Goal: Information Seeking & Learning: Learn about a topic

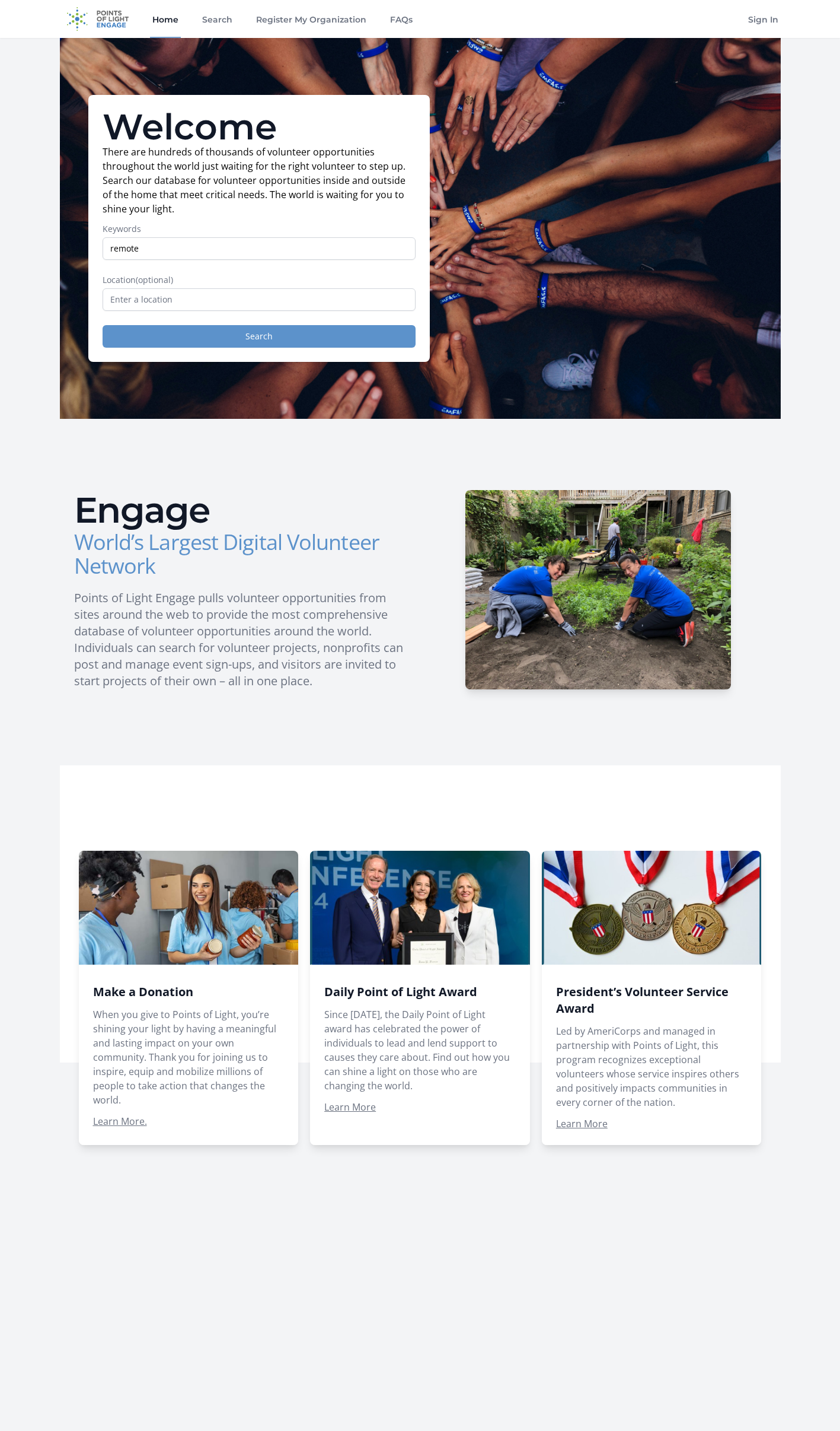
type input "remote"
click at [287, 340] on button "Search" at bounding box center [259, 337] width 313 height 23
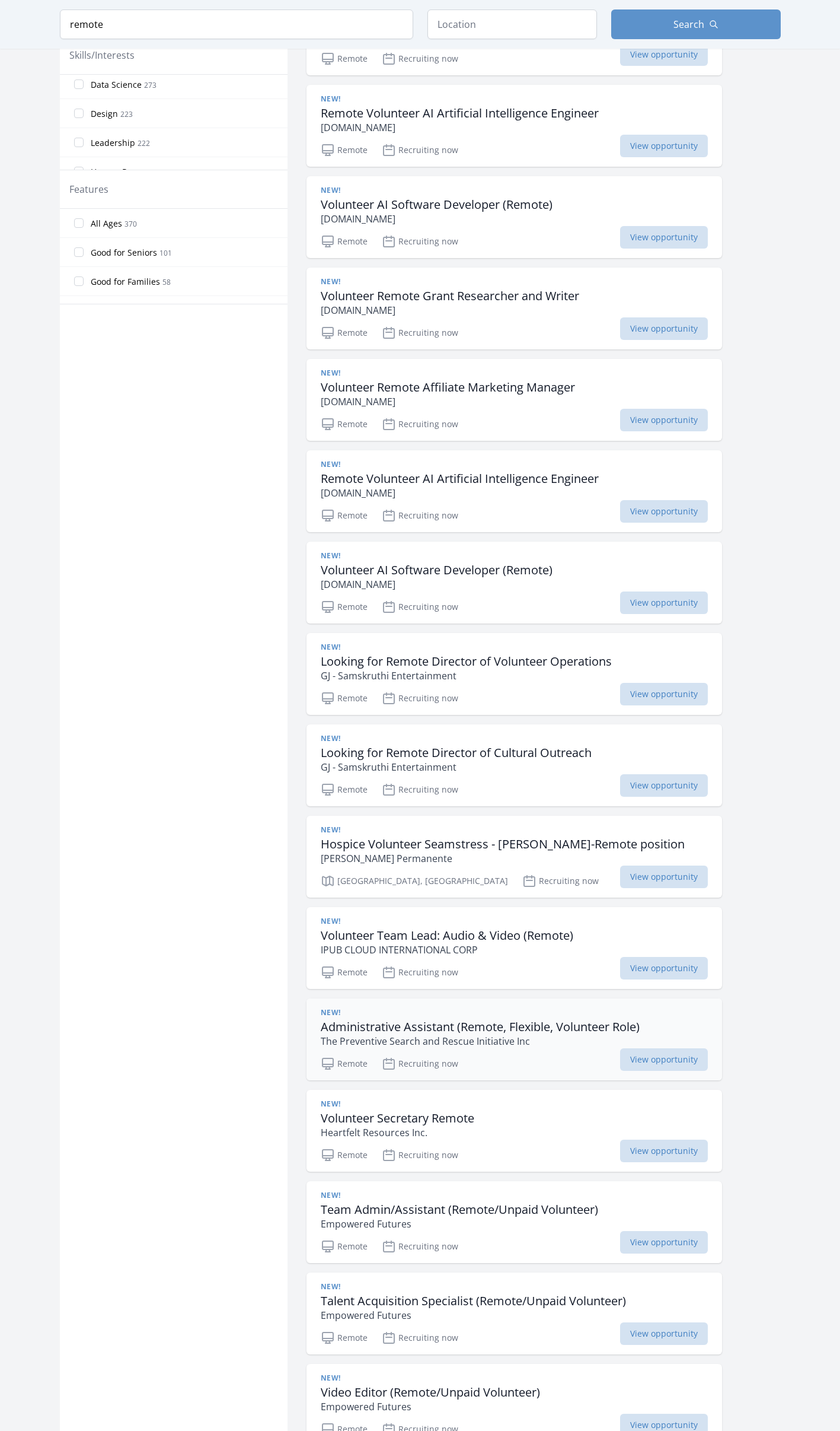
scroll to position [712, 0]
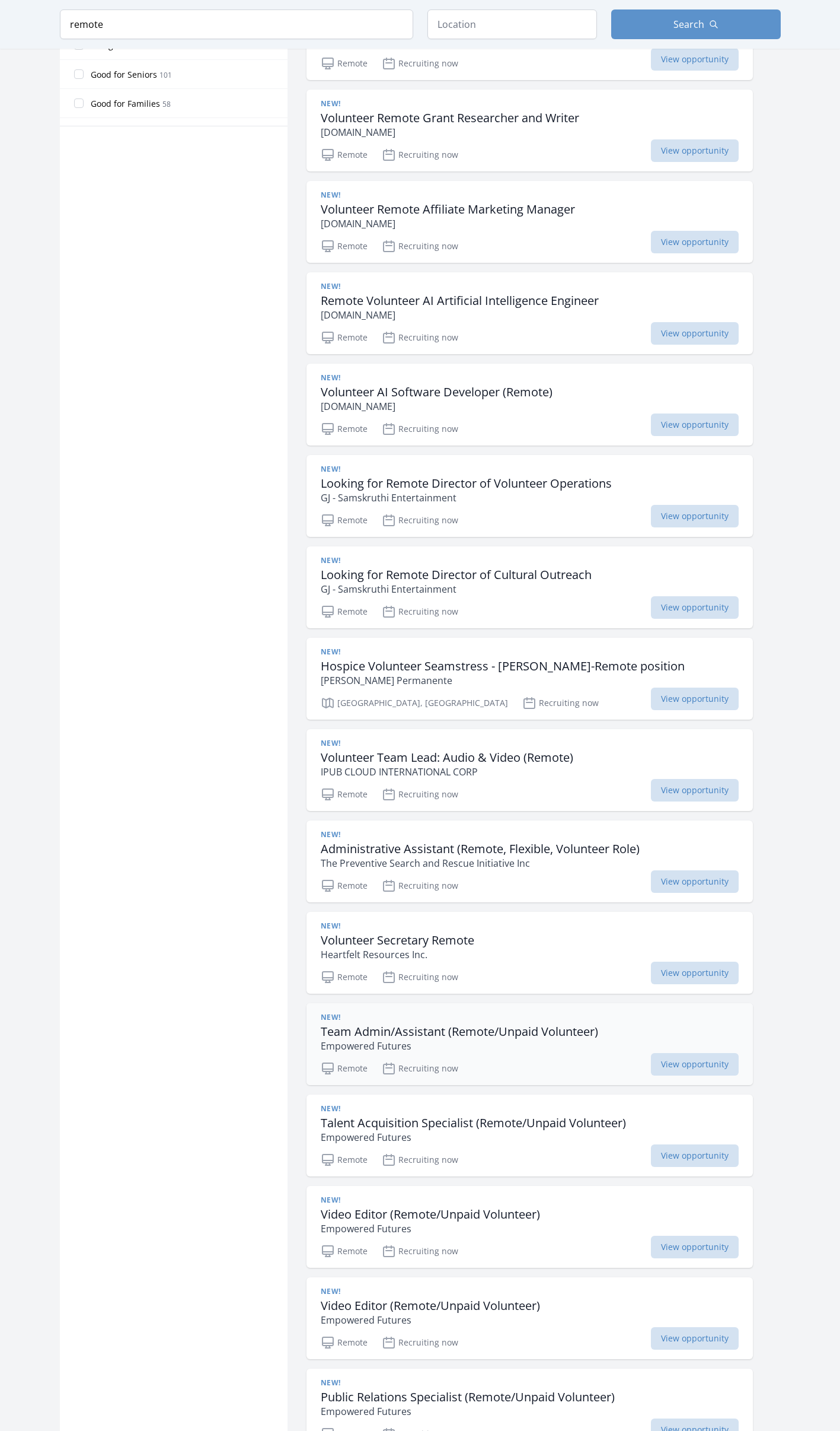
click at [521, 1028] on h3 "Team Admin/Assistant (Remote/Unpaid Volunteer)" at bounding box center [459, 1031] width 278 height 14
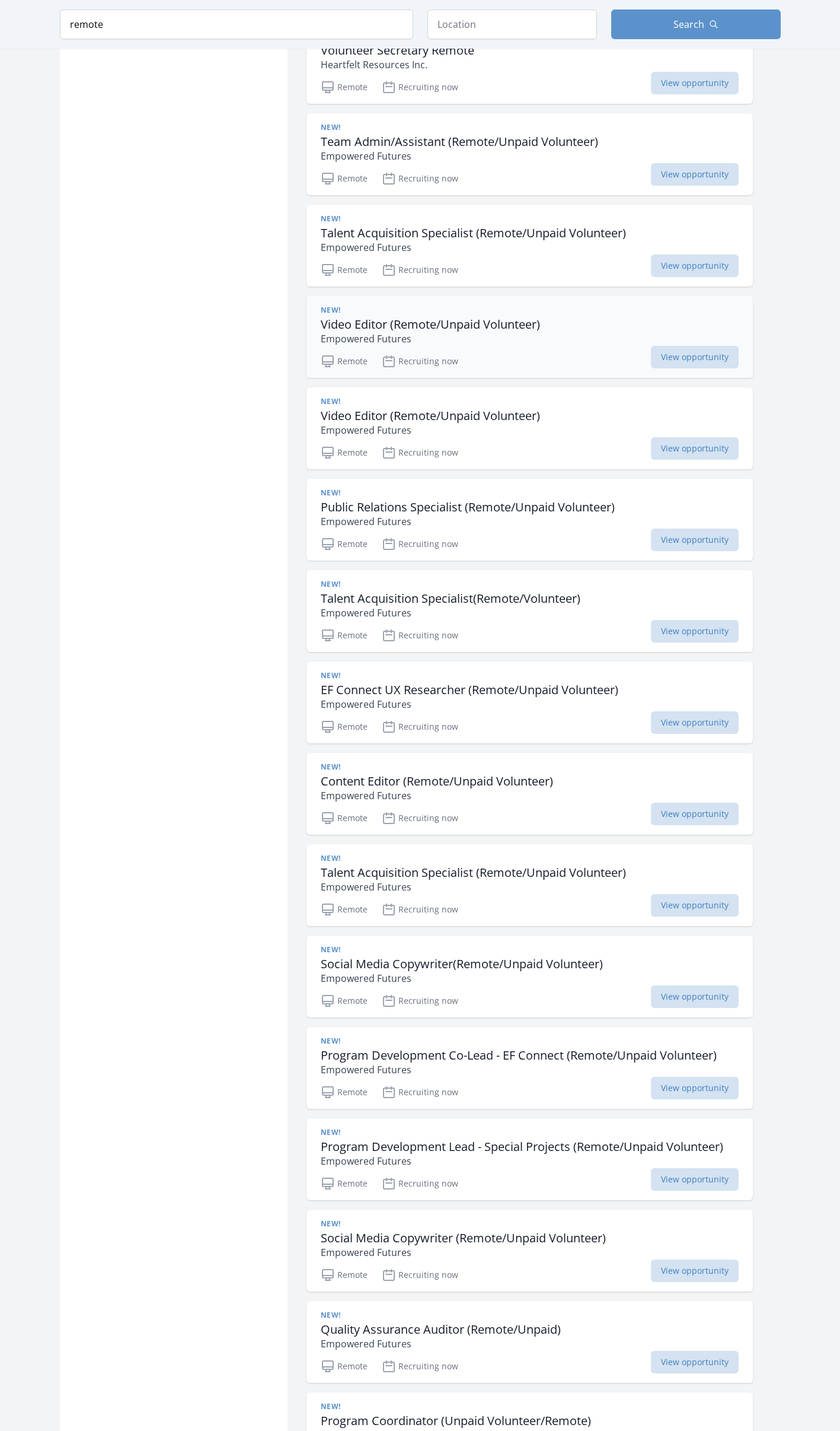
scroll to position [1720, 0]
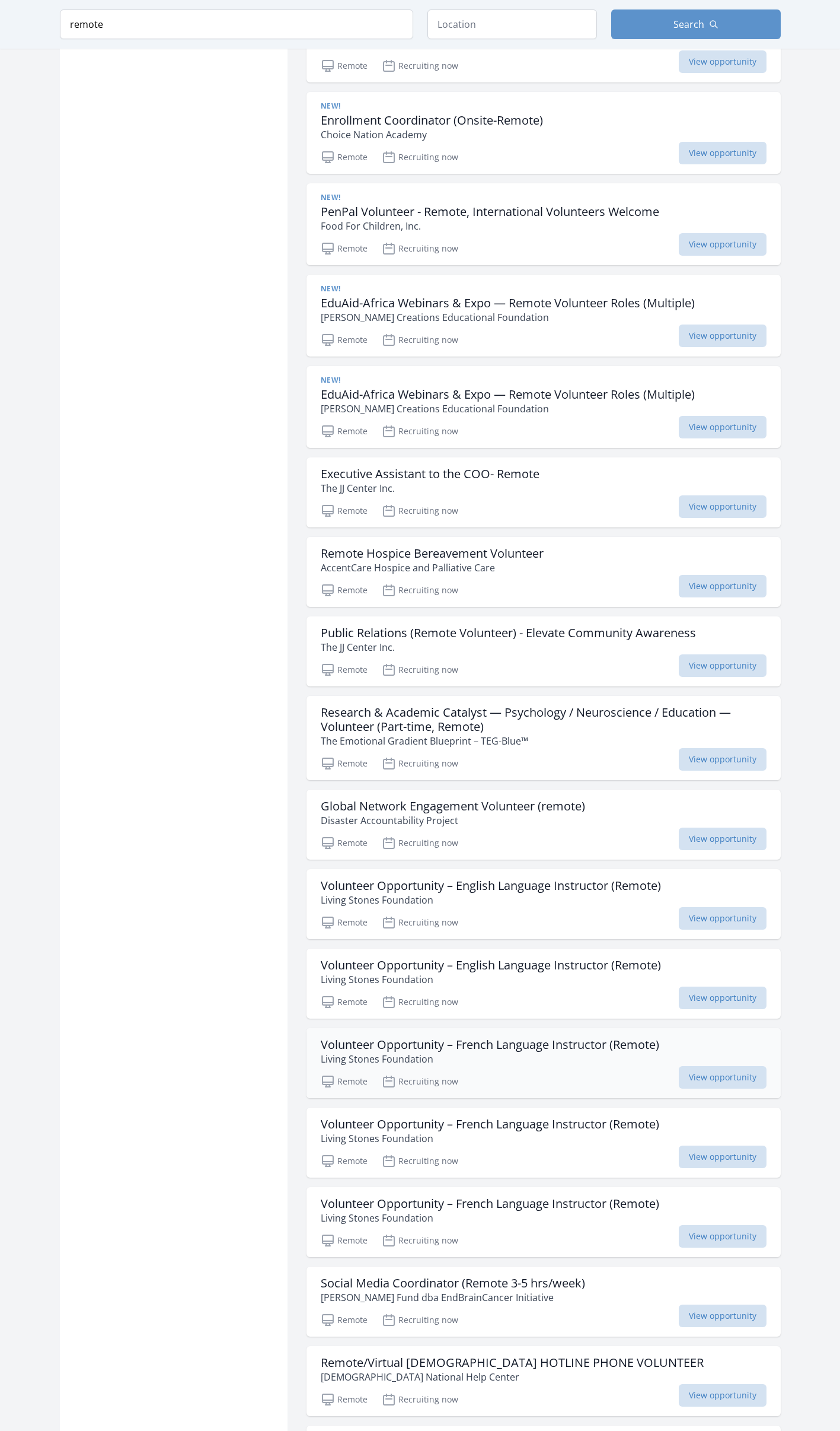
scroll to position [3477, 0]
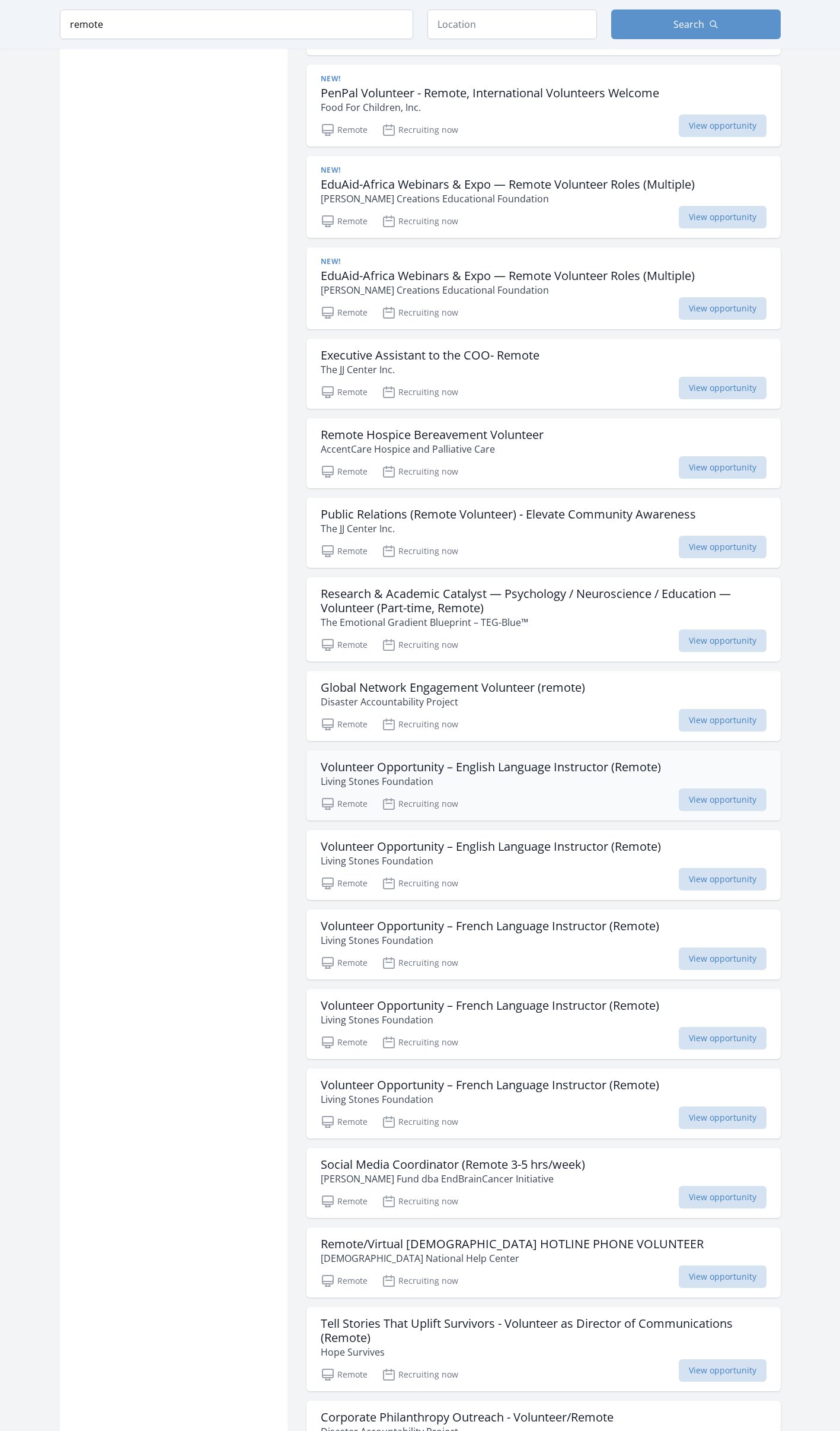
click at [476, 767] on h3 "Volunteer Opportunity – English Language Instructor (Remote)" at bounding box center [491, 767] width 341 height 14
